Goal: Transaction & Acquisition: Purchase product/service

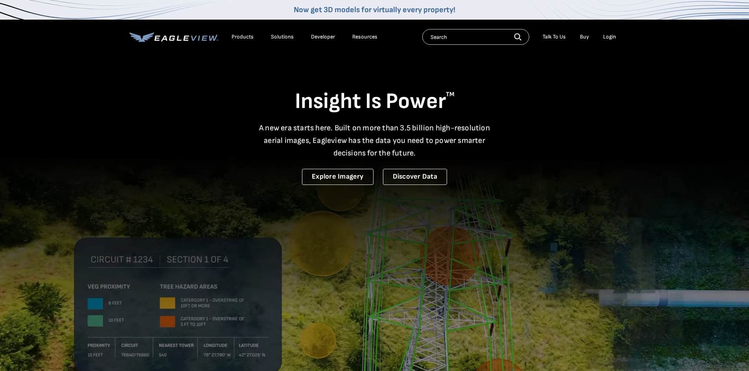
click at [616, 35] on li "Login" at bounding box center [609, 37] width 21 height 12
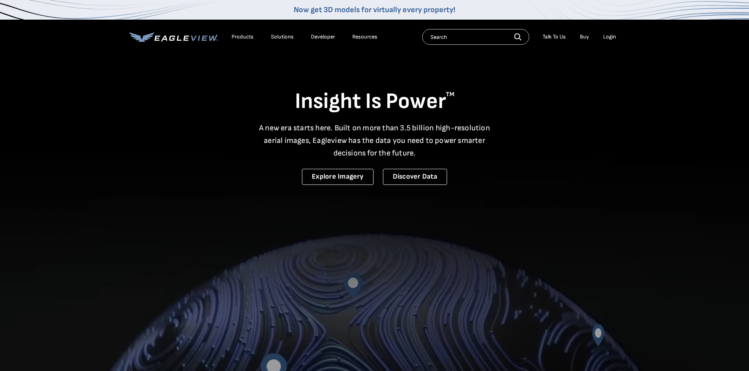
click at [609, 37] on div "Login" at bounding box center [609, 36] width 13 height 7
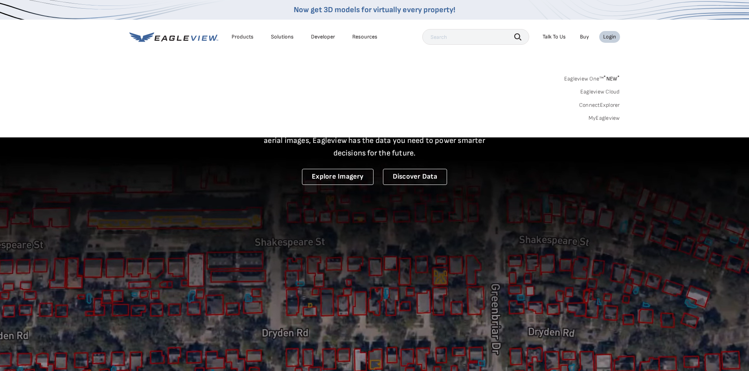
click at [607, 117] on link "MyEagleview" at bounding box center [603, 118] width 31 height 7
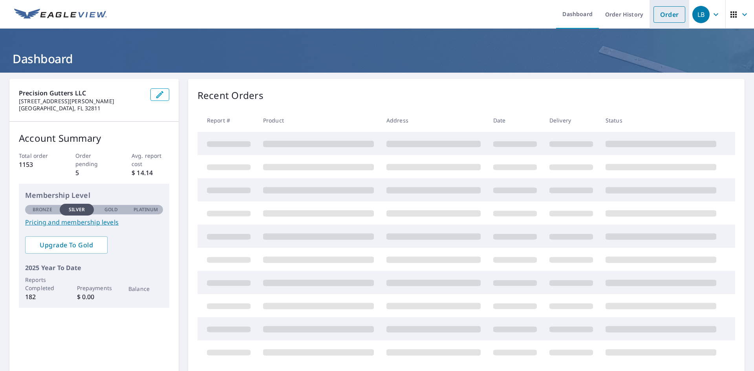
click at [666, 8] on link "Order" at bounding box center [670, 14] width 32 height 17
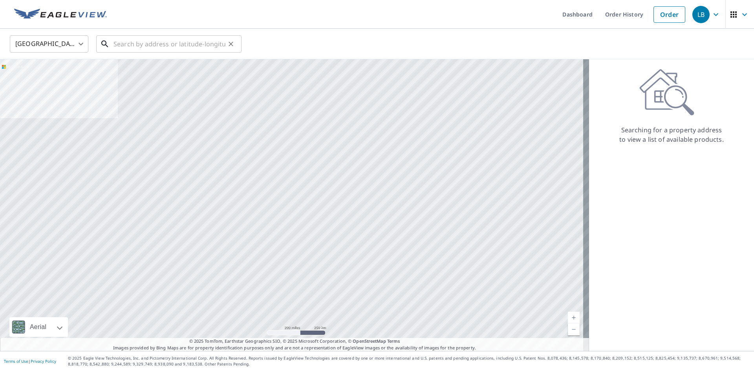
click at [184, 45] on input "text" at bounding box center [170, 44] width 112 height 22
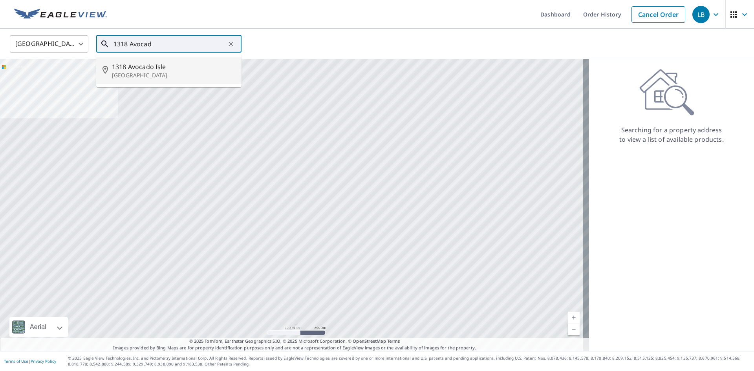
click at [157, 72] on p "Fort Lauderdale, FL 33315" at bounding box center [173, 76] width 123 height 8
type input "1318 Avocado Isle Fort Lauderdale, FL 33315"
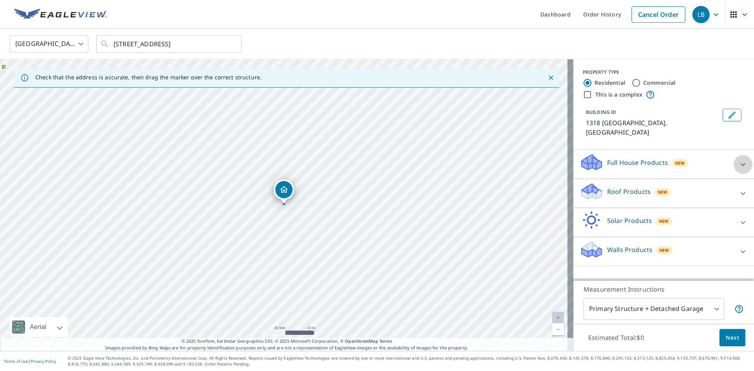
click at [734, 166] on div at bounding box center [743, 164] width 19 height 19
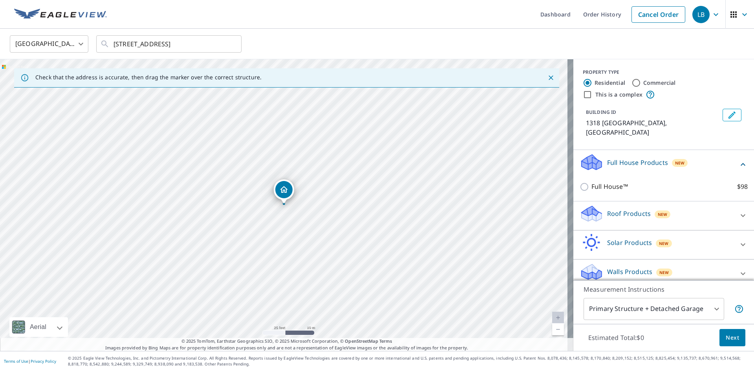
click at [739, 165] on icon at bounding box center [743, 164] width 9 height 9
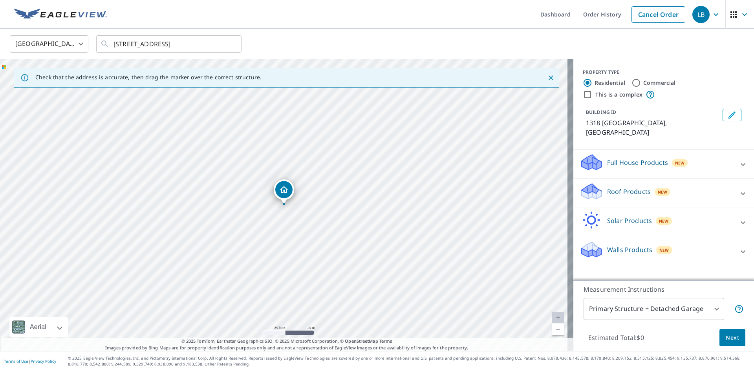
click at [717, 204] on div "Roof Products New" at bounding box center [657, 193] width 154 height 22
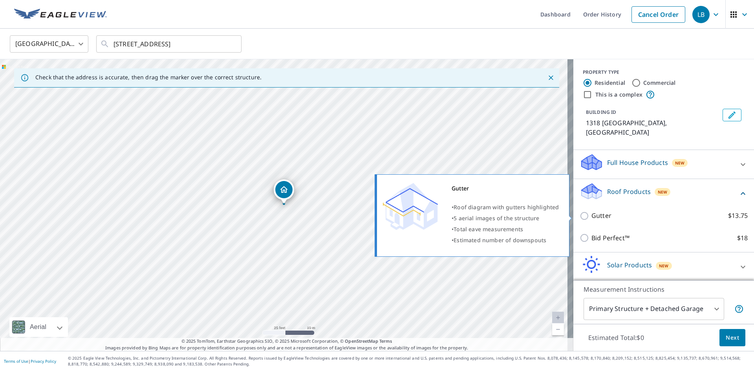
click at [583, 218] on input "Gutter $13.75" at bounding box center [586, 215] width 12 height 9
checkbox input "true"
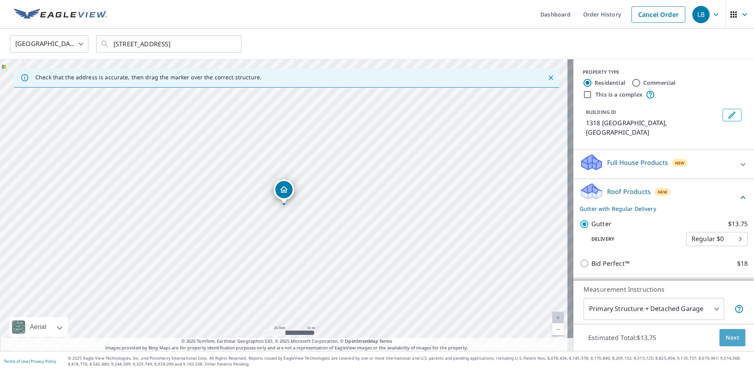
click at [726, 337] on span "Next" at bounding box center [732, 338] width 13 height 10
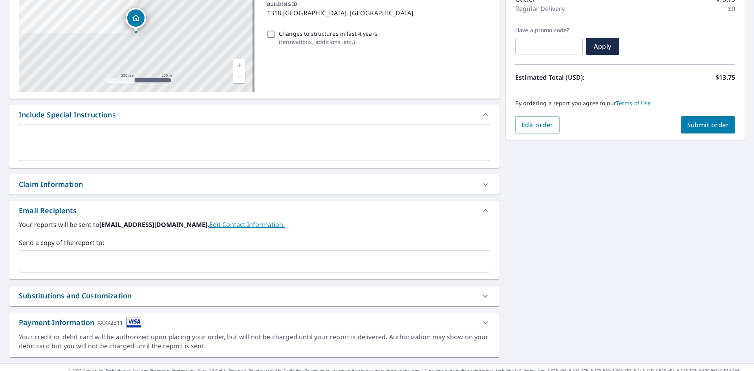
scroll to position [123, 0]
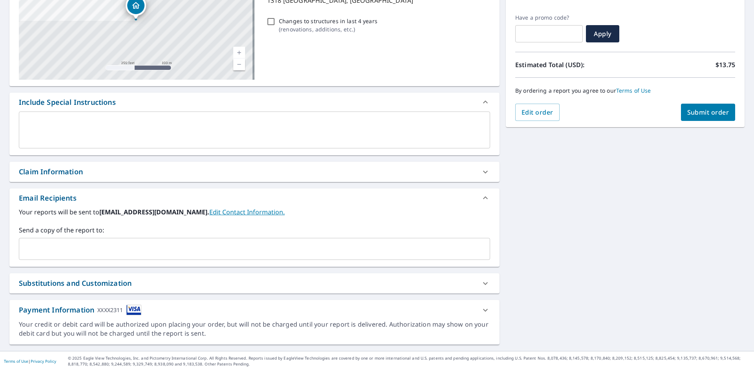
click at [127, 252] on input "text" at bounding box center [248, 249] width 453 height 15
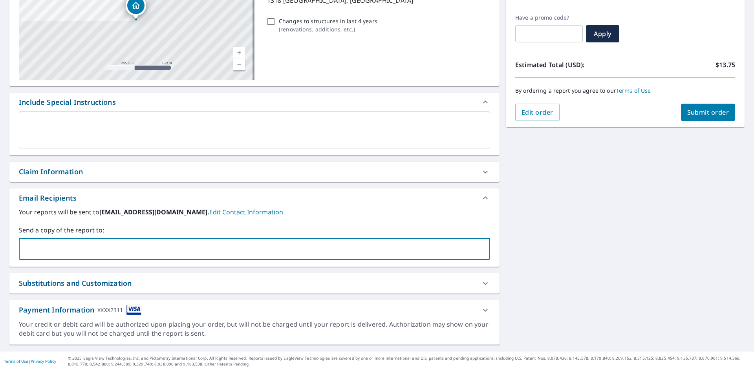
type input "dens@precisionguttersfl.com"
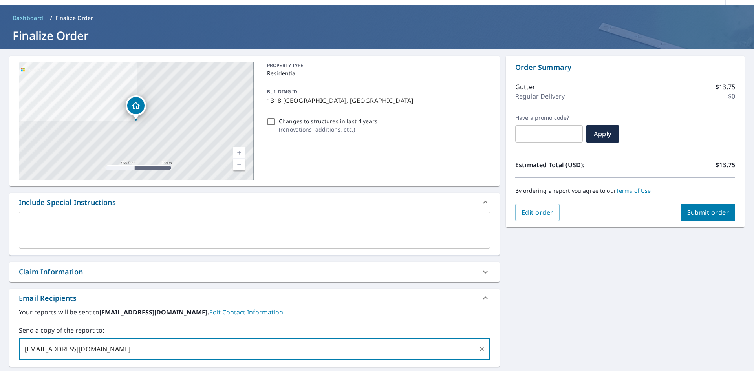
scroll to position [45, 0]
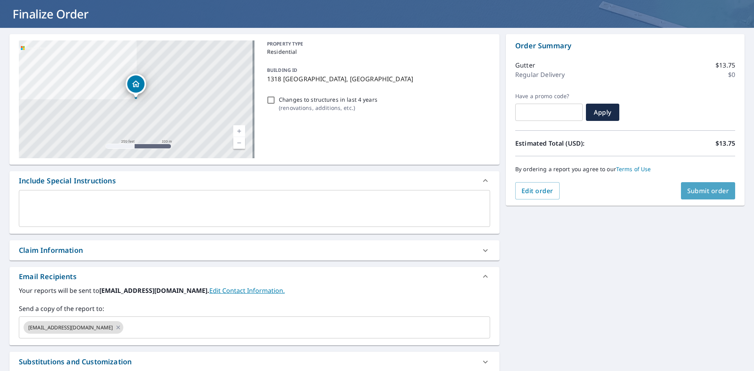
click at [716, 190] on span "Submit order" at bounding box center [709, 191] width 42 height 9
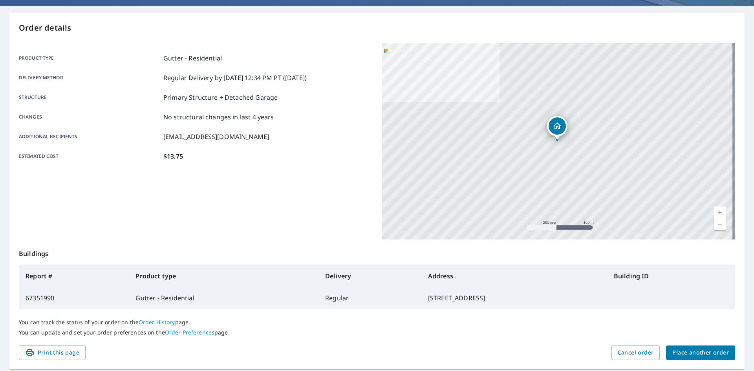
scroll to position [91, 0]
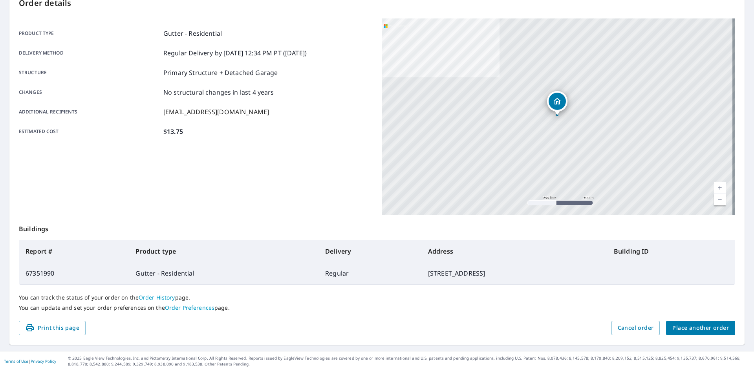
click at [697, 331] on span "Place another order" at bounding box center [701, 328] width 57 height 10
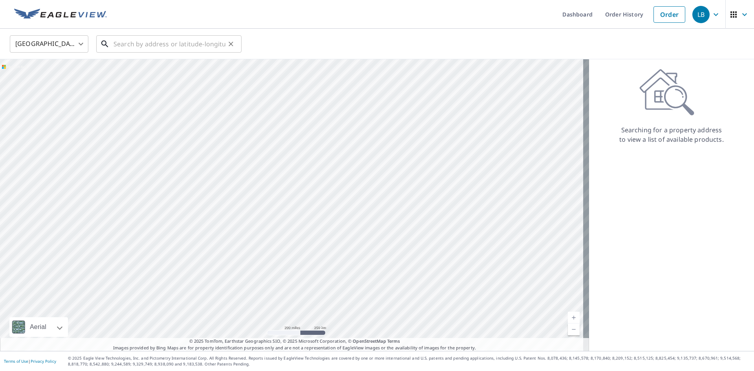
click at [124, 45] on input "text" at bounding box center [170, 44] width 112 height 22
paste input "1410 SE 11th St, Fort Lauderdale, FL 33316"
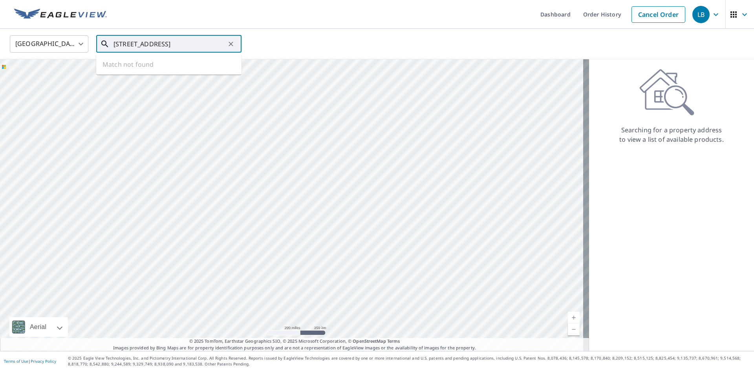
scroll to position [0, 15]
click at [146, 72] on p "Fort Lauderdale, FL 33316" at bounding box center [173, 76] width 123 height 8
type input "1410 Se 11th St Fort Lauderdale, FL 33316"
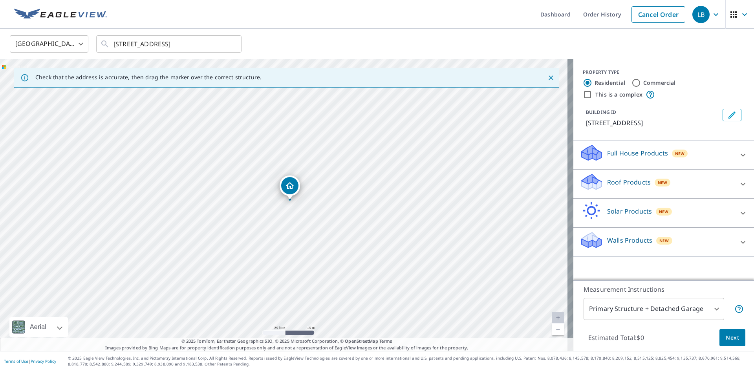
click at [734, 188] on div at bounding box center [743, 184] width 19 height 19
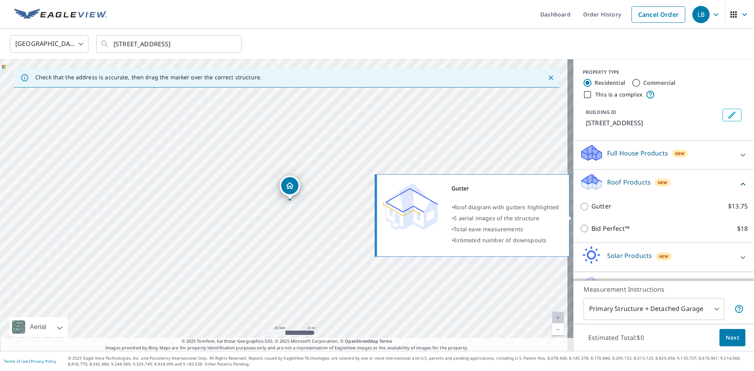
click at [580, 211] on input "Gutter $13.75" at bounding box center [586, 206] width 12 height 9
checkbox input "true"
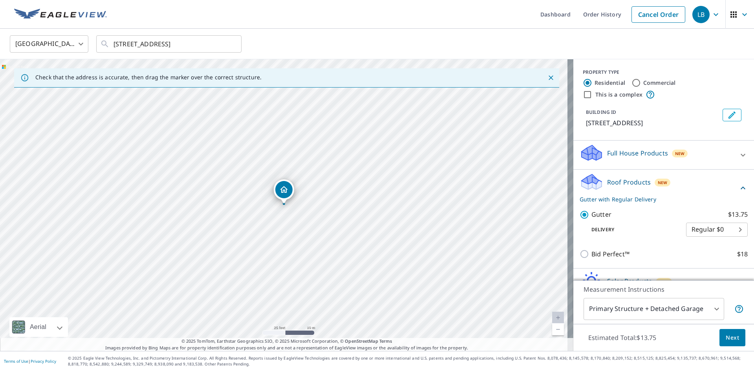
click at [721, 344] on button "Next" at bounding box center [733, 338] width 26 height 18
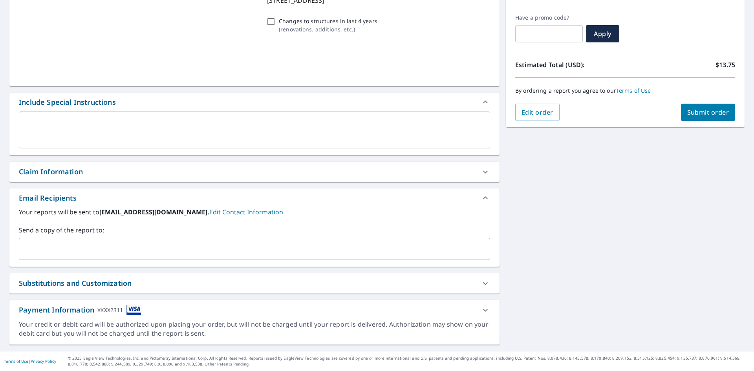
scroll to position [123, 0]
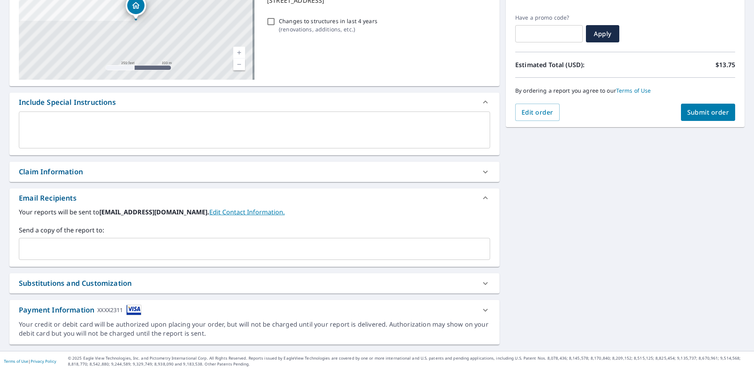
click at [52, 251] on input "text" at bounding box center [248, 249] width 453 height 15
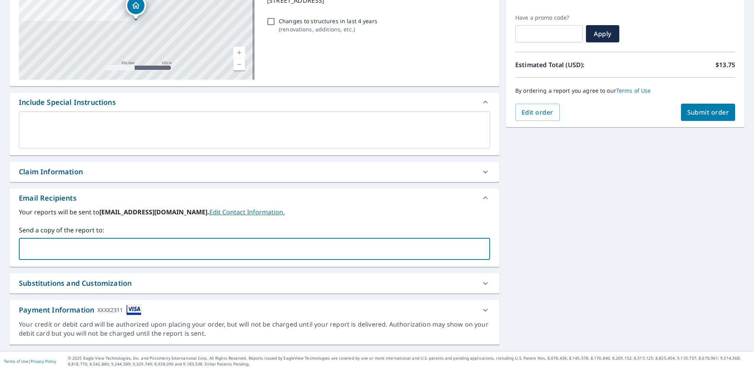
type input "dens@precisionguttersfl.com"
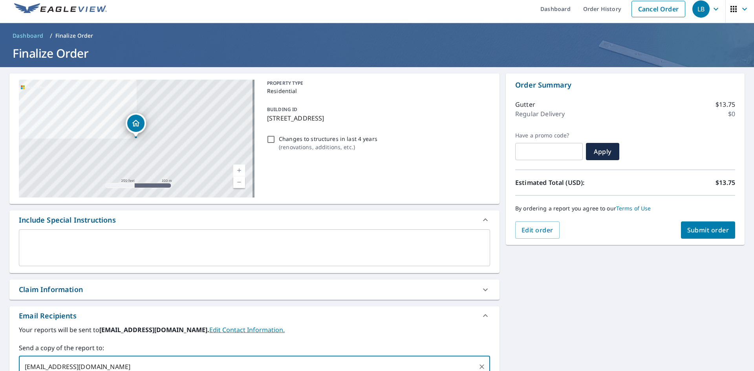
scroll to position [0, 0]
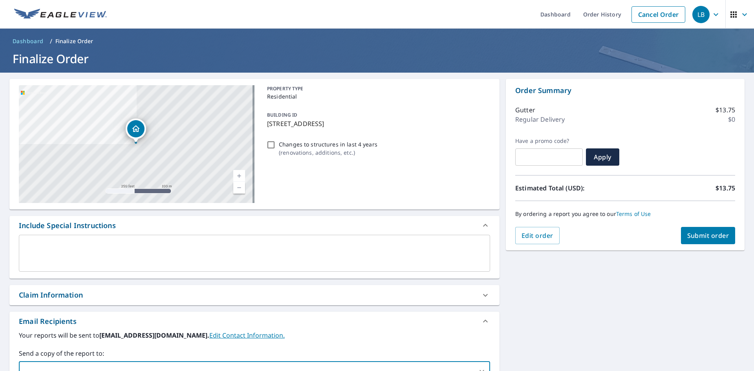
click at [698, 237] on span "Submit order" at bounding box center [709, 235] width 42 height 9
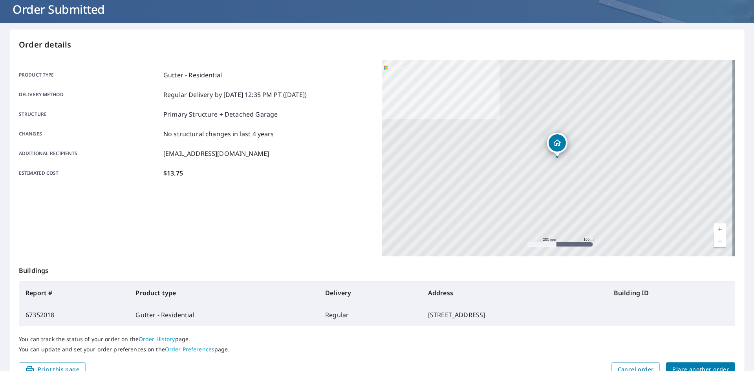
scroll to position [91, 0]
